Goal: Transaction & Acquisition: Purchase product/service

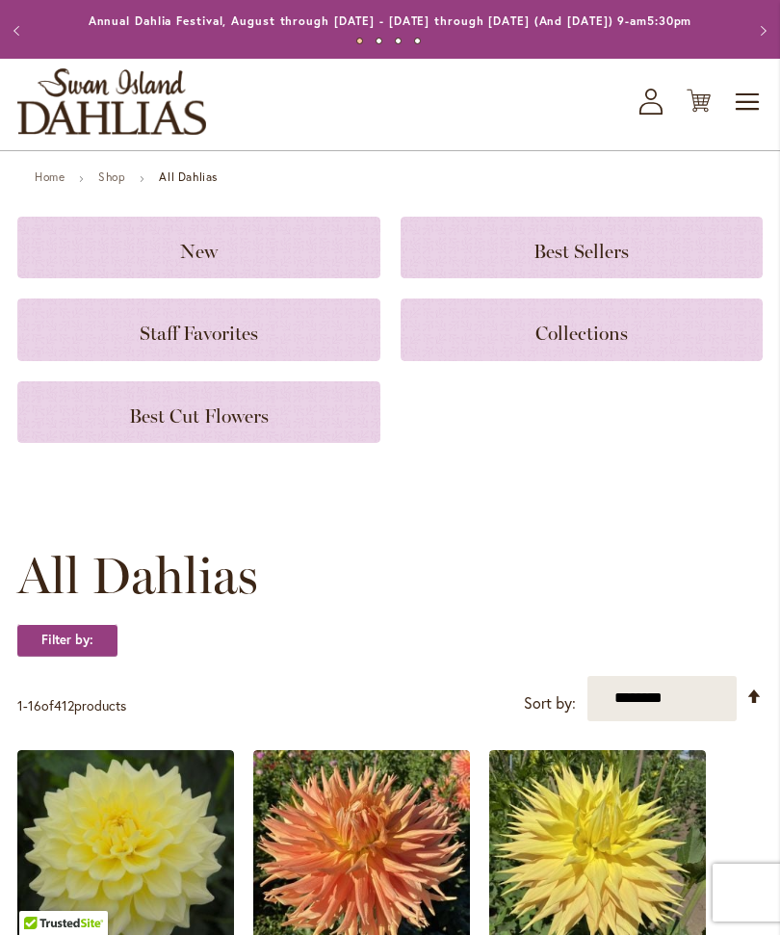
scroll to position [39, 0]
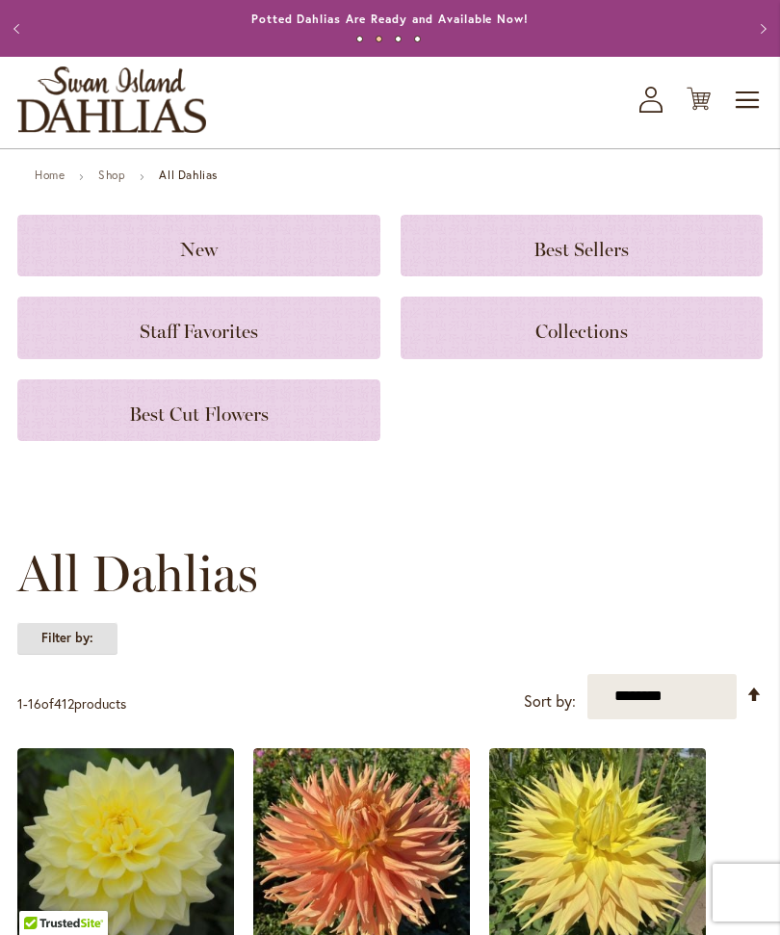
click at [67, 655] on strong "Filter by:" at bounding box center [67, 638] width 100 height 33
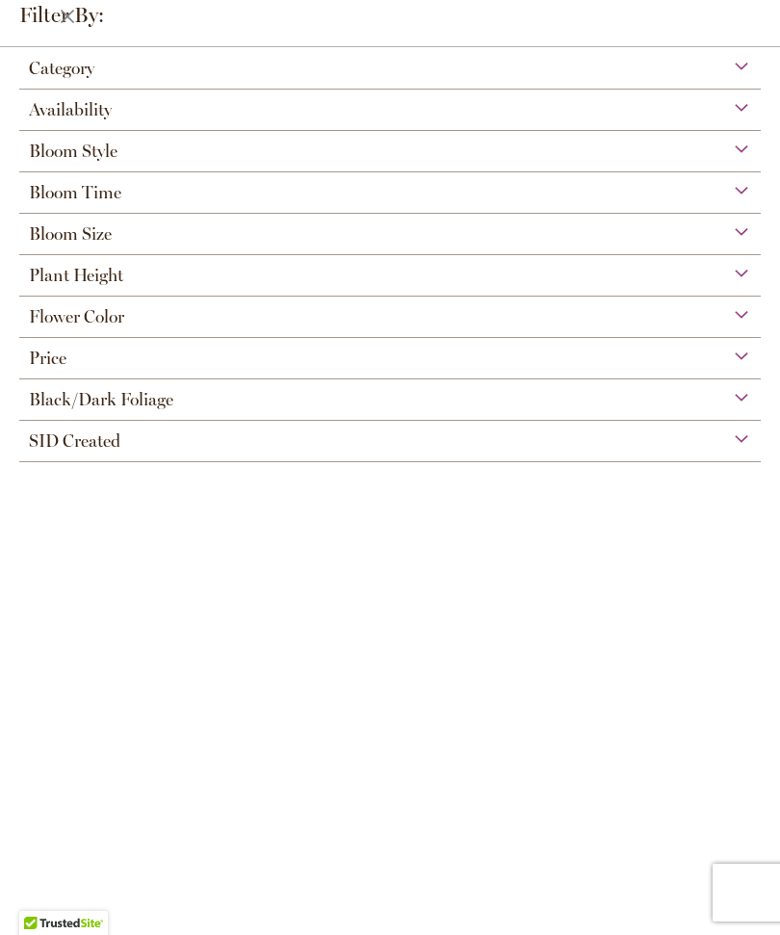
click at [735, 327] on div "Flower Color" at bounding box center [390, 312] width 742 height 31
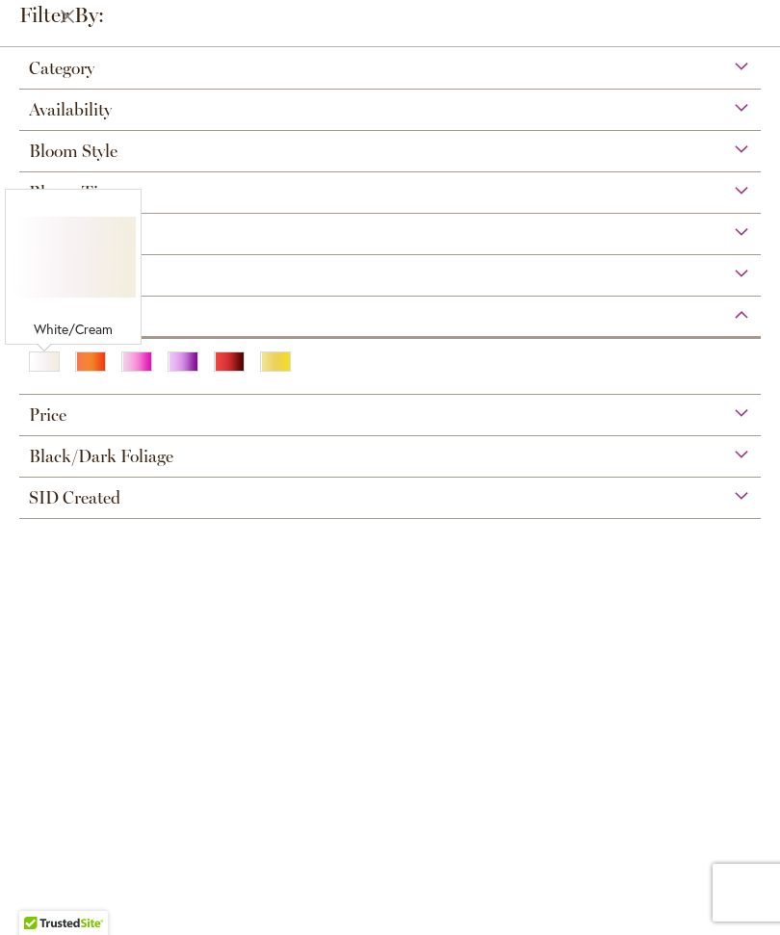
click at [41, 372] on div "White/Cream" at bounding box center [44, 362] width 31 height 20
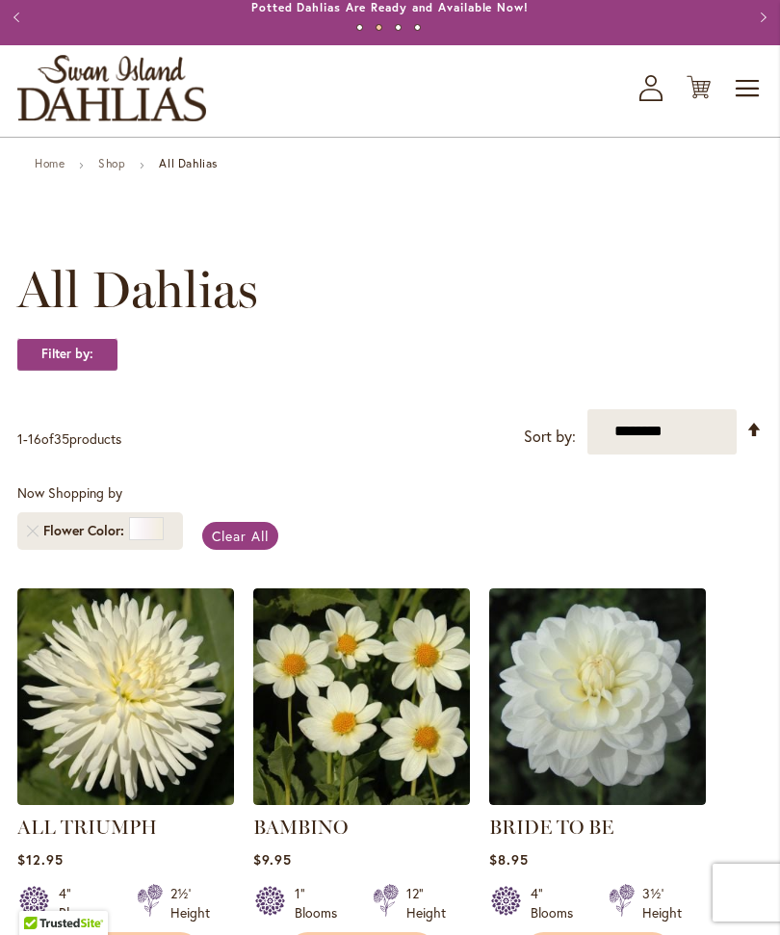
scroll to position [24, 0]
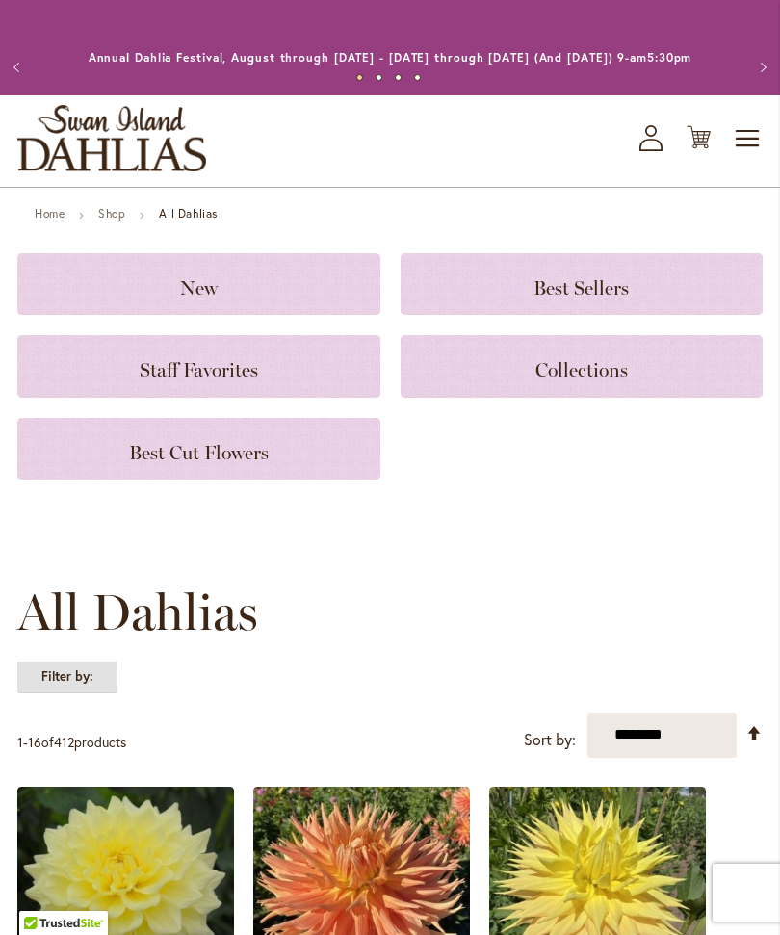
click at [67, 688] on strong "Filter by:" at bounding box center [67, 677] width 100 height 33
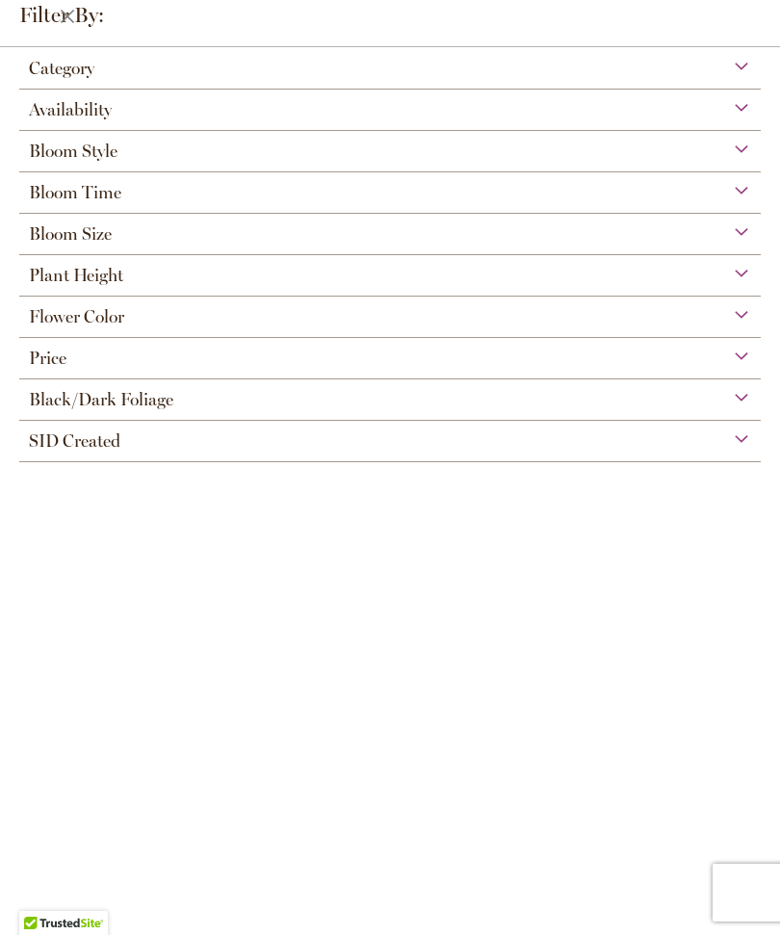
click at [744, 325] on div "Flower Color" at bounding box center [390, 312] width 742 height 31
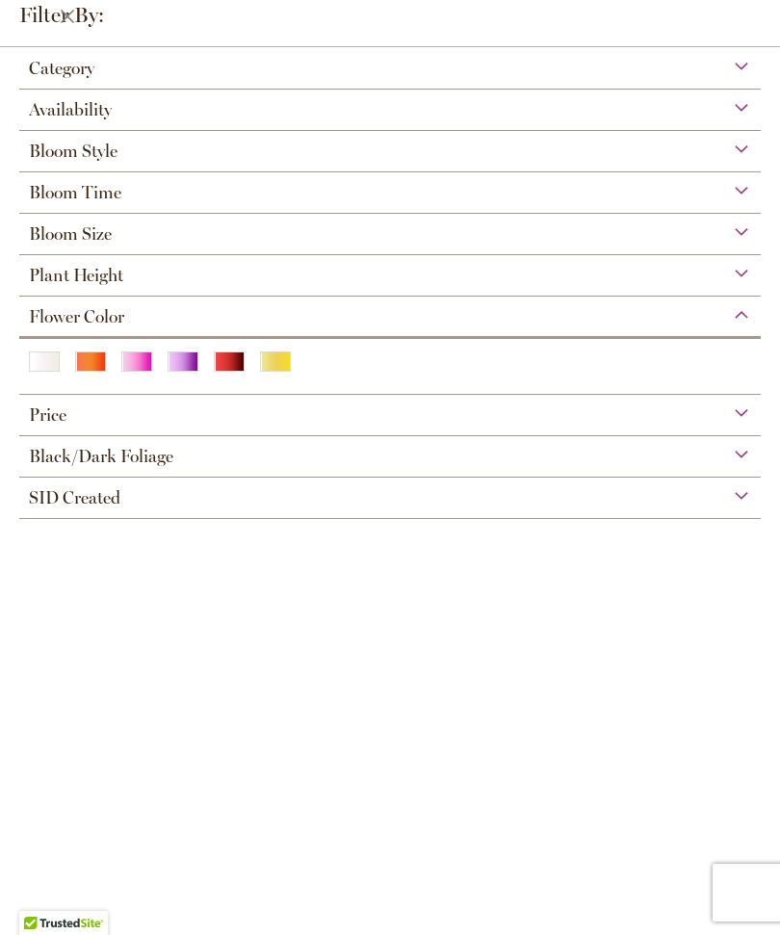
click at [279, 359] on div "Yellow" at bounding box center [275, 362] width 31 height 20
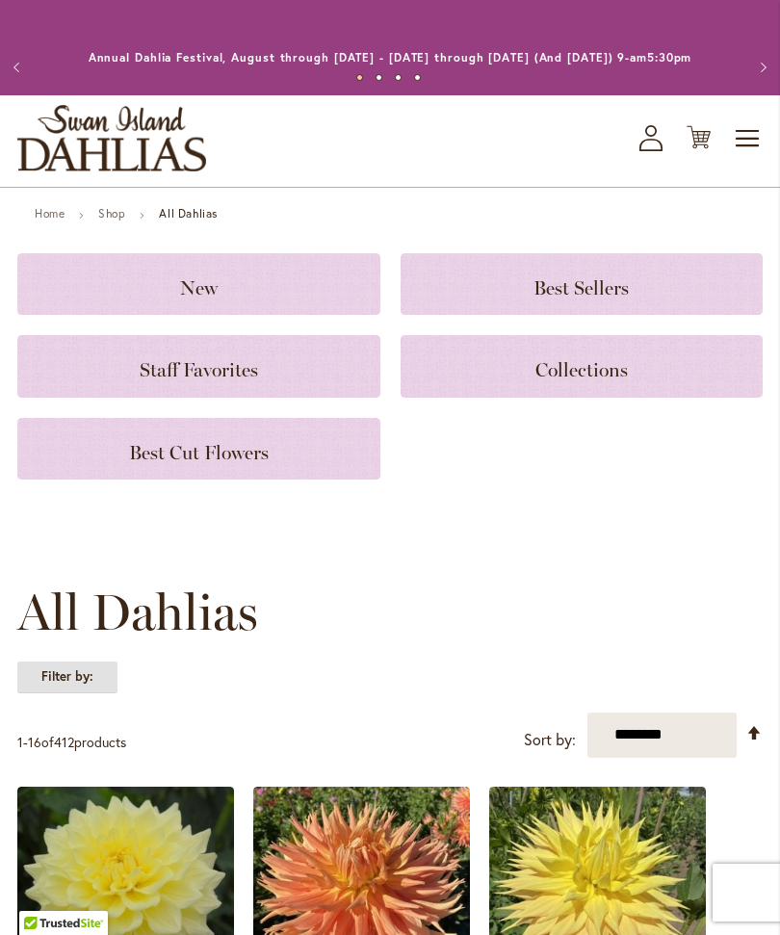
click at [61, 691] on strong "Filter by:" at bounding box center [67, 677] width 100 height 33
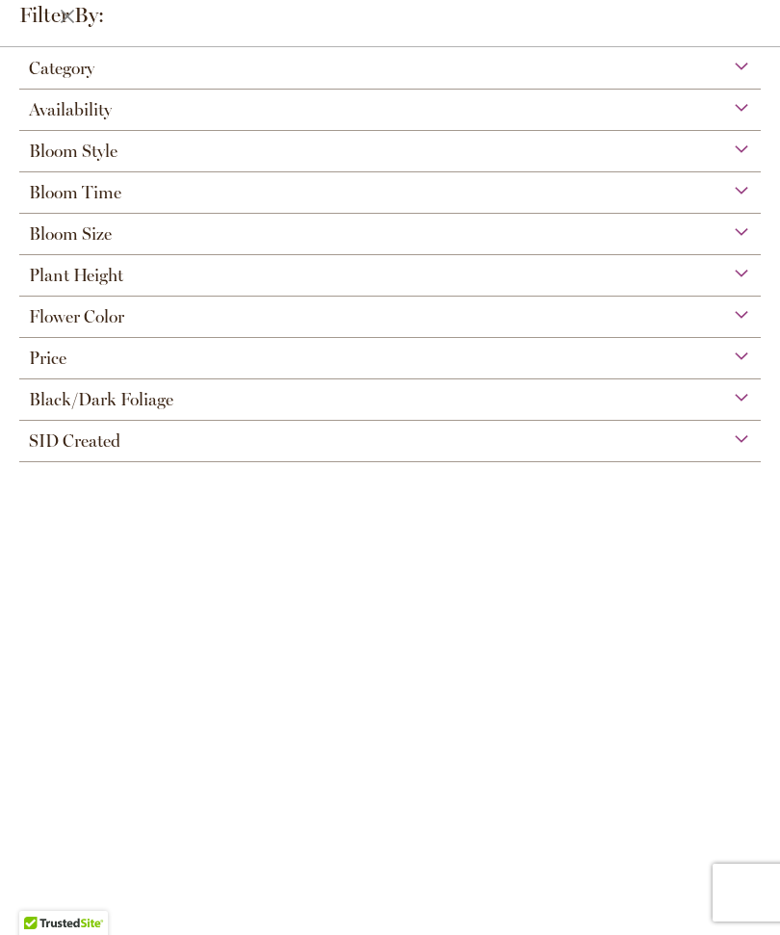
click at [745, 327] on div "Flower Color" at bounding box center [390, 312] width 742 height 31
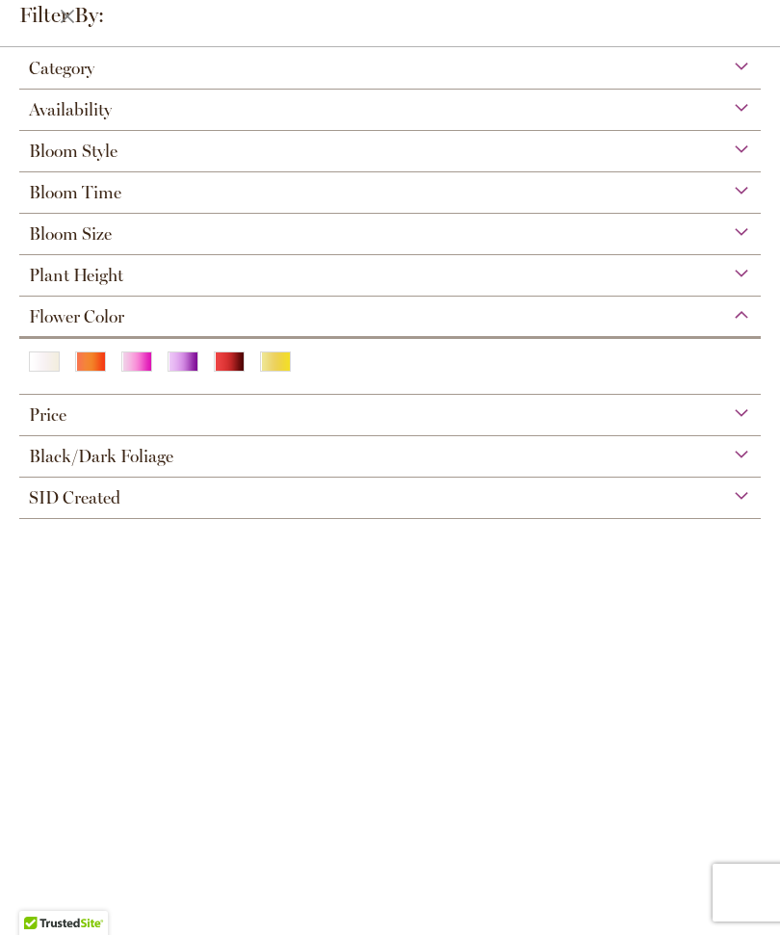
click at [175, 364] on div "Purple" at bounding box center [183, 362] width 31 height 20
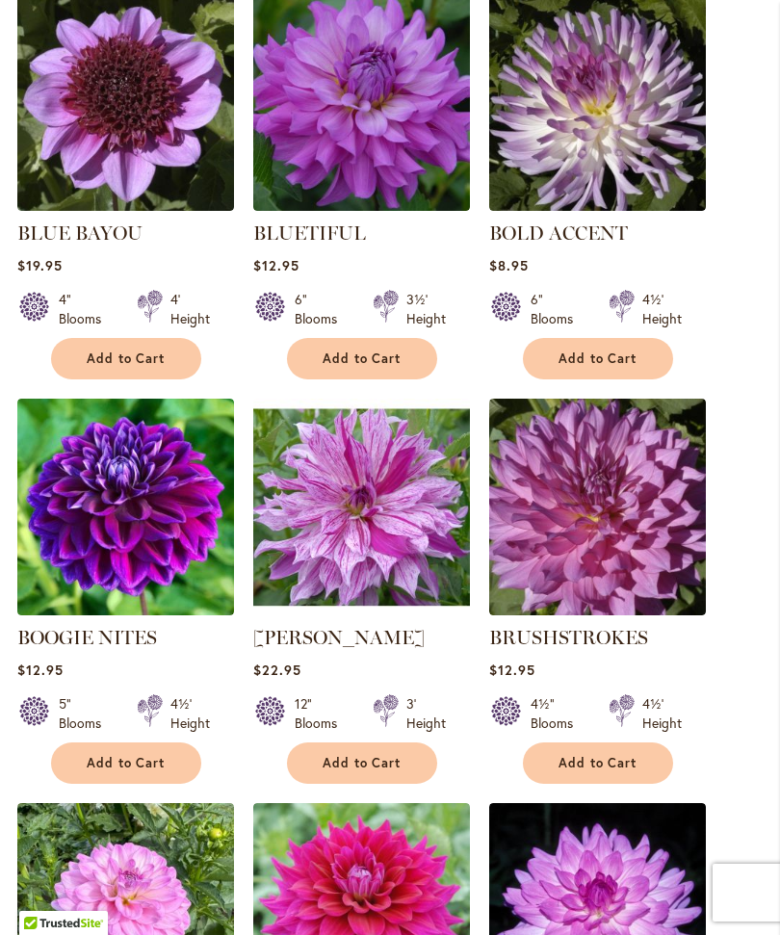
scroll to position [1451, 0]
